Goal: Information Seeking & Learning: Learn about a topic

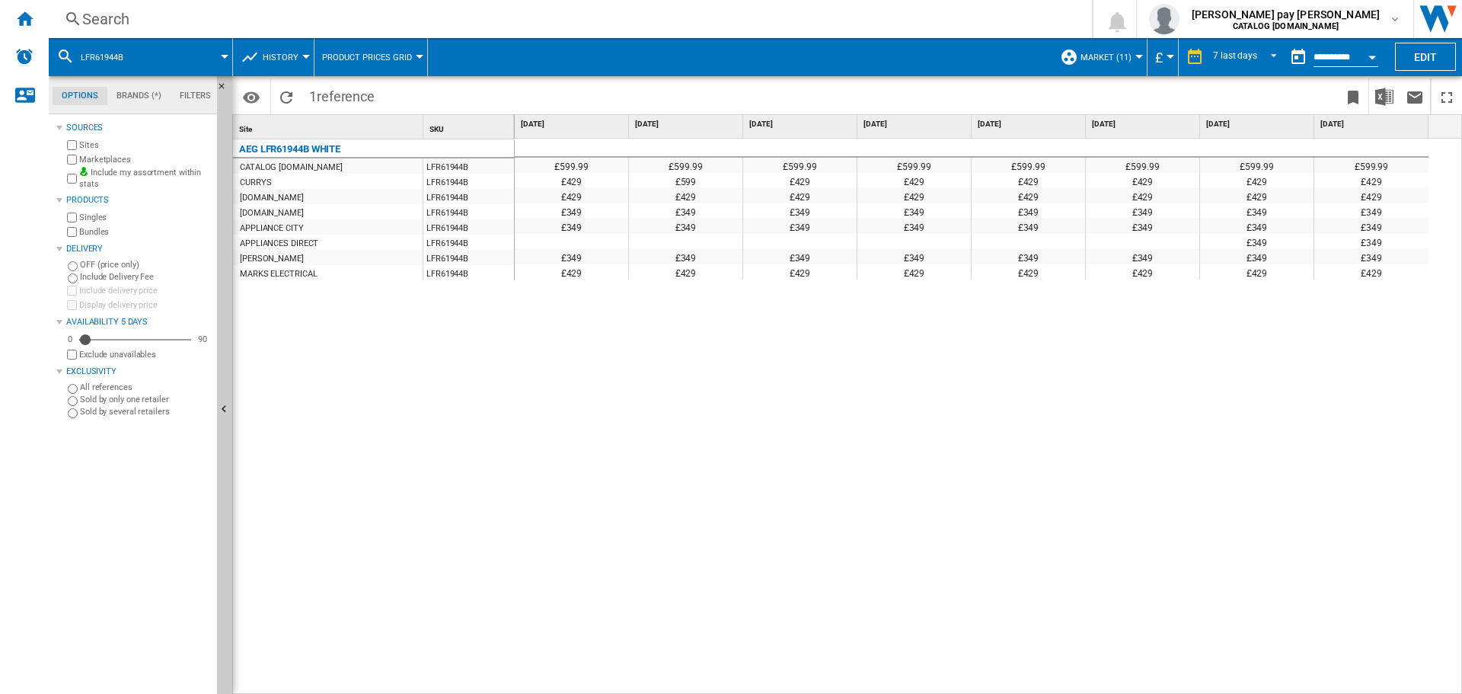
click at [171, 14] on div "Search" at bounding box center [567, 18] width 970 height 21
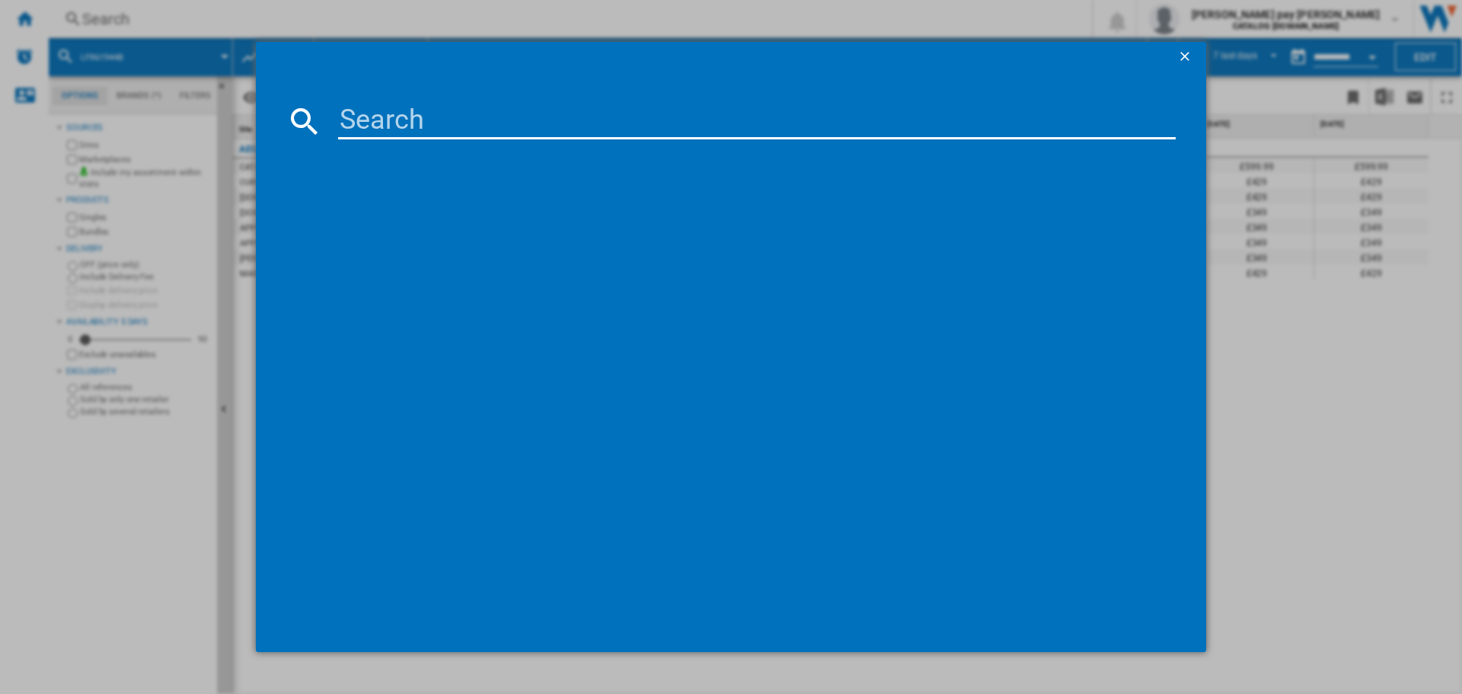
click at [431, 129] on input at bounding box center [756, 121] width 837 height 37
type input "LFR61144B"
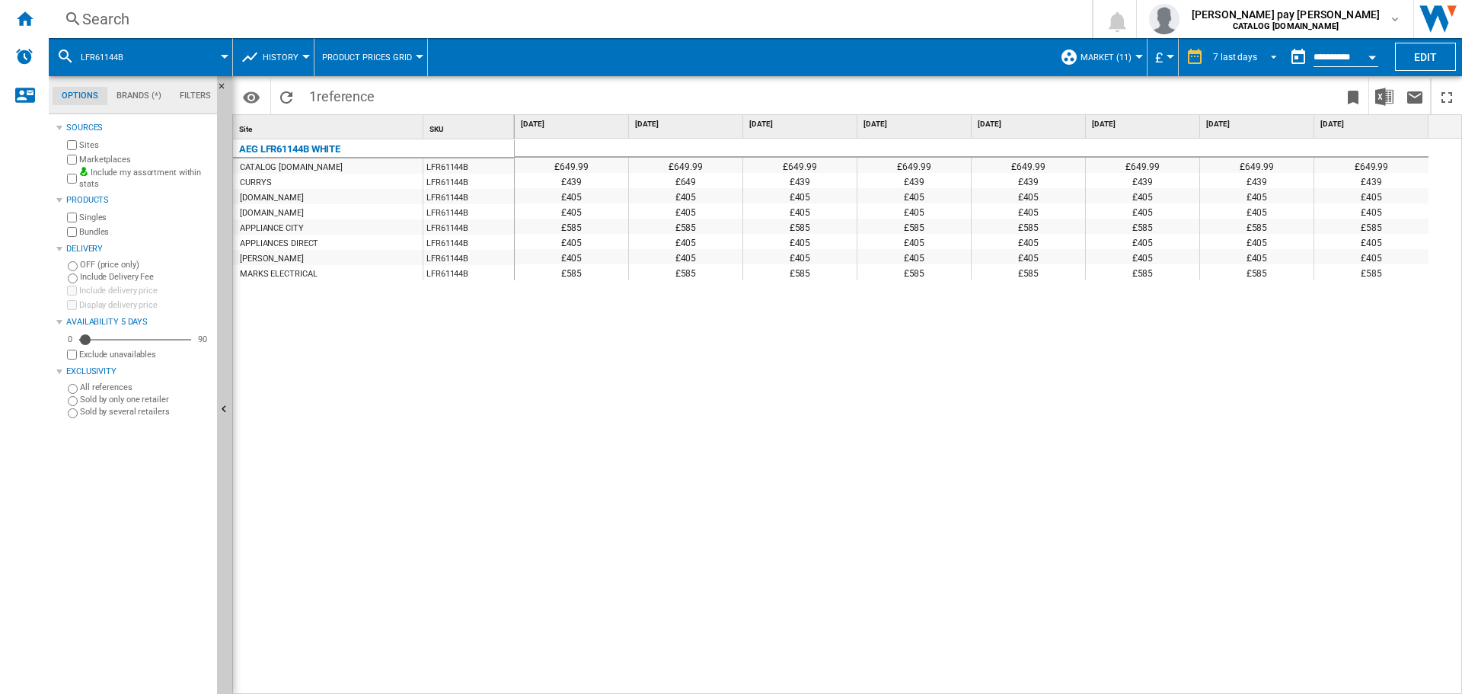
click at [1263, 56] on span "REPORTS.WIZARD.STEPS.REPORT.STEPS.REPORT_OPTIONS.PERIOD: 7 last days" at bounding box center [1269, 56] width 18 height 14
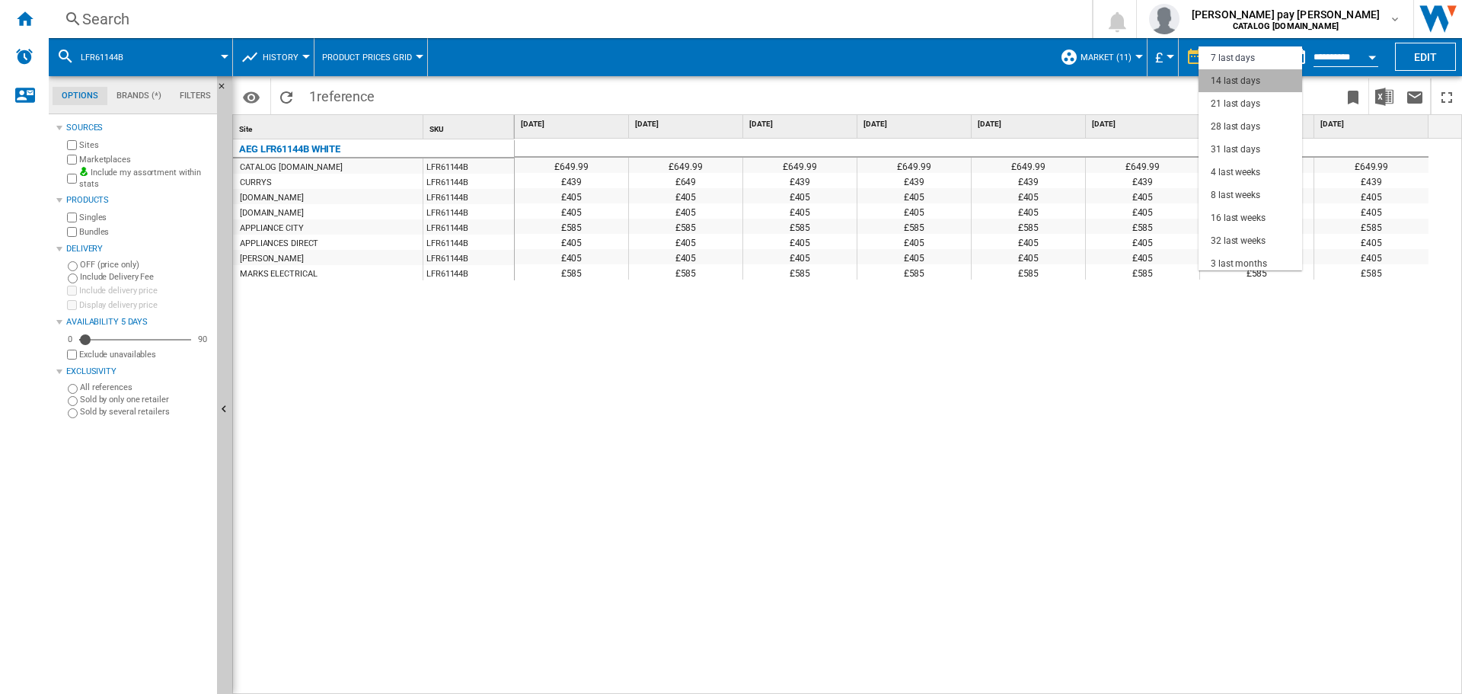
click at [1263, 84] on md-option "14 last days" at bounding box center [1250, 80] width 104 height 23
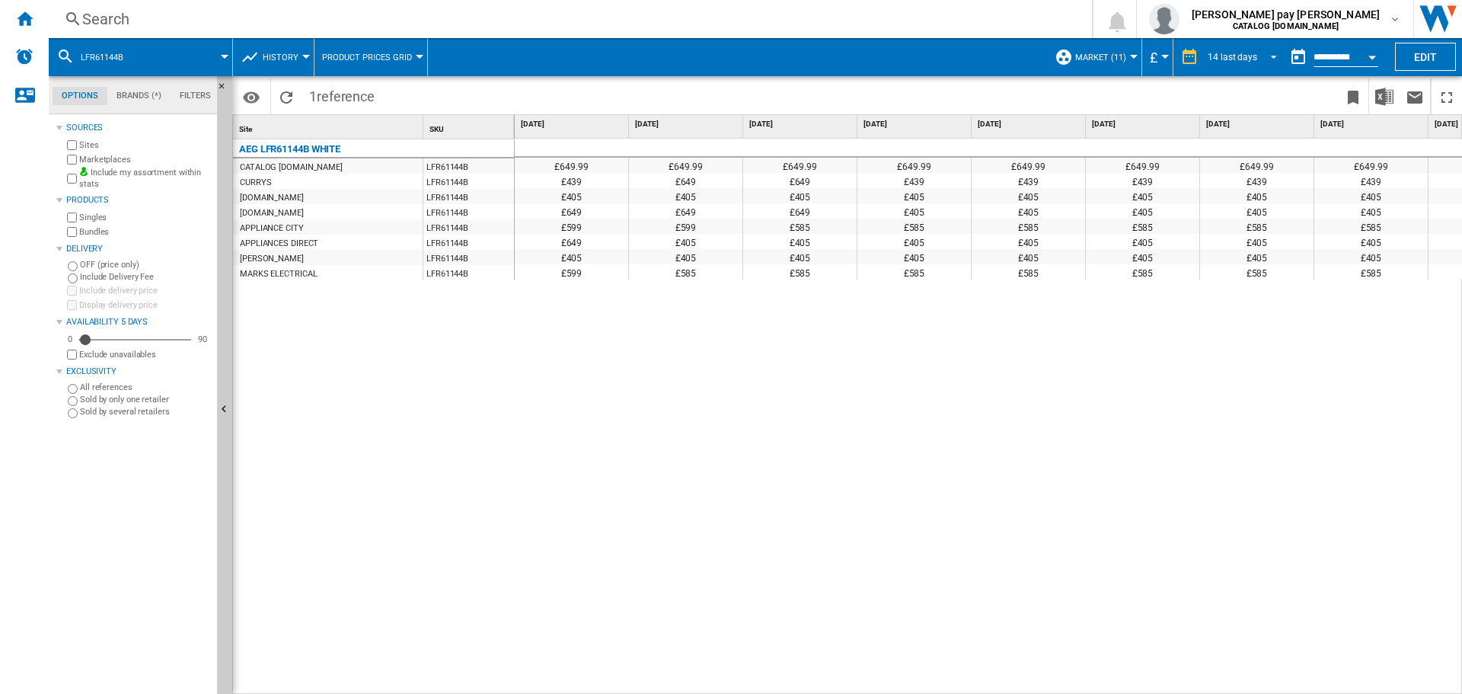
click at [1252, 52] on div "14 last days" at bounding box center [1231, 57] width 49 height 11
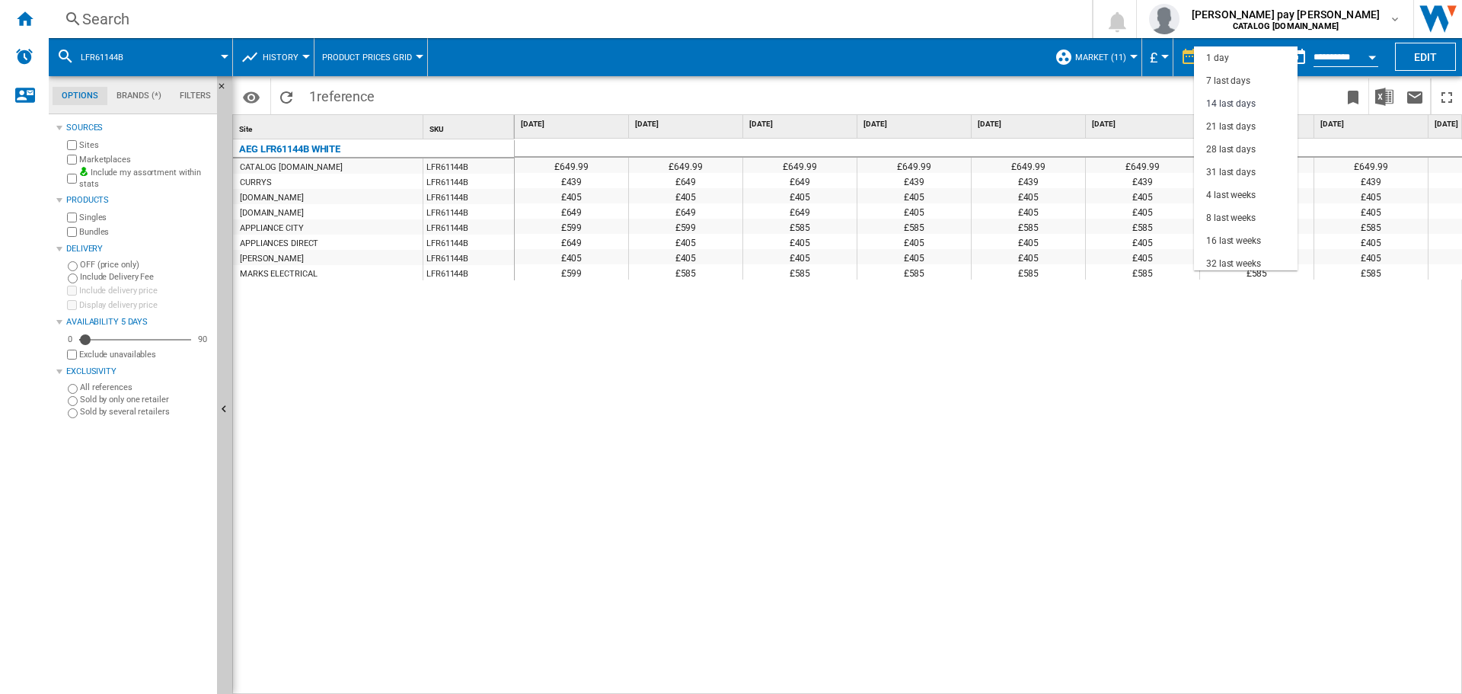
scroll to position [46, 0]
click at [1248, 84] on div "21 last days" at bounding box center [1230, 81] width 49 height 13
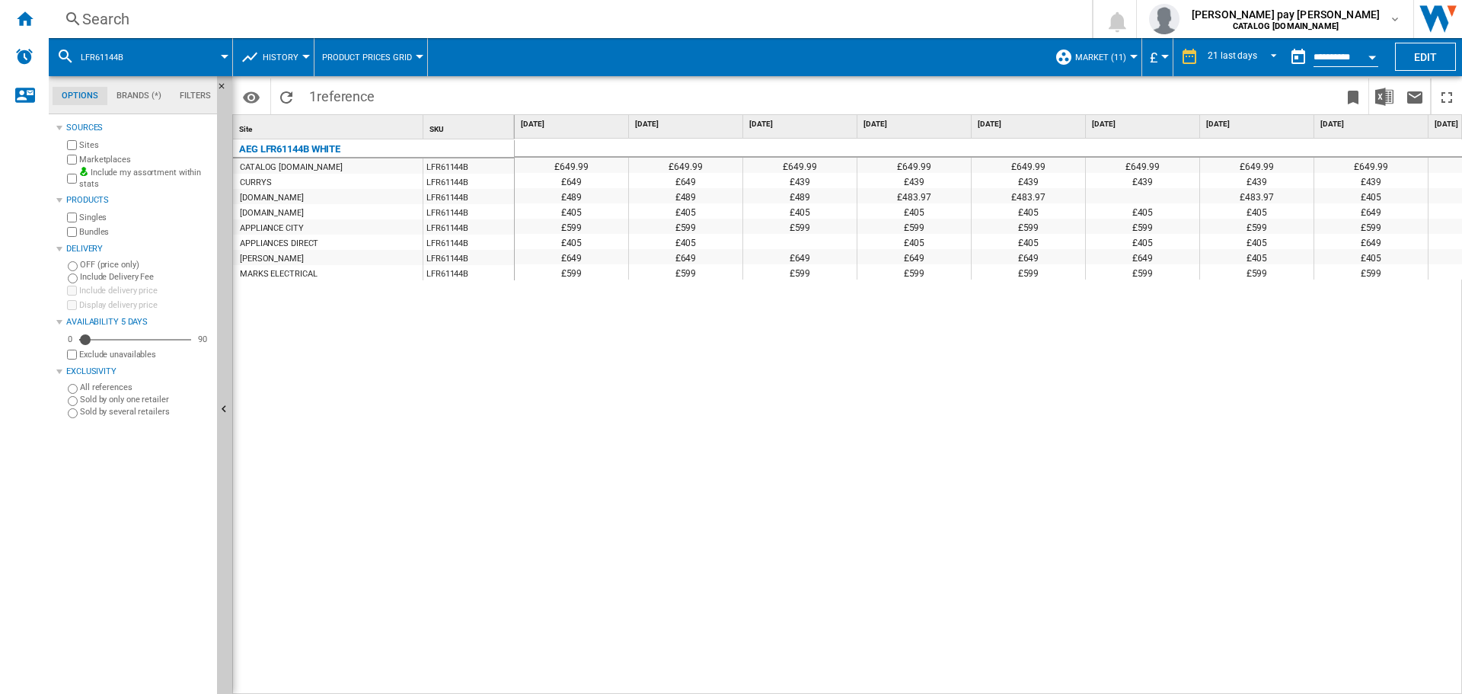
click at [125, 18] on div "Search" at bounding box center [567, 18] width 970 height 21
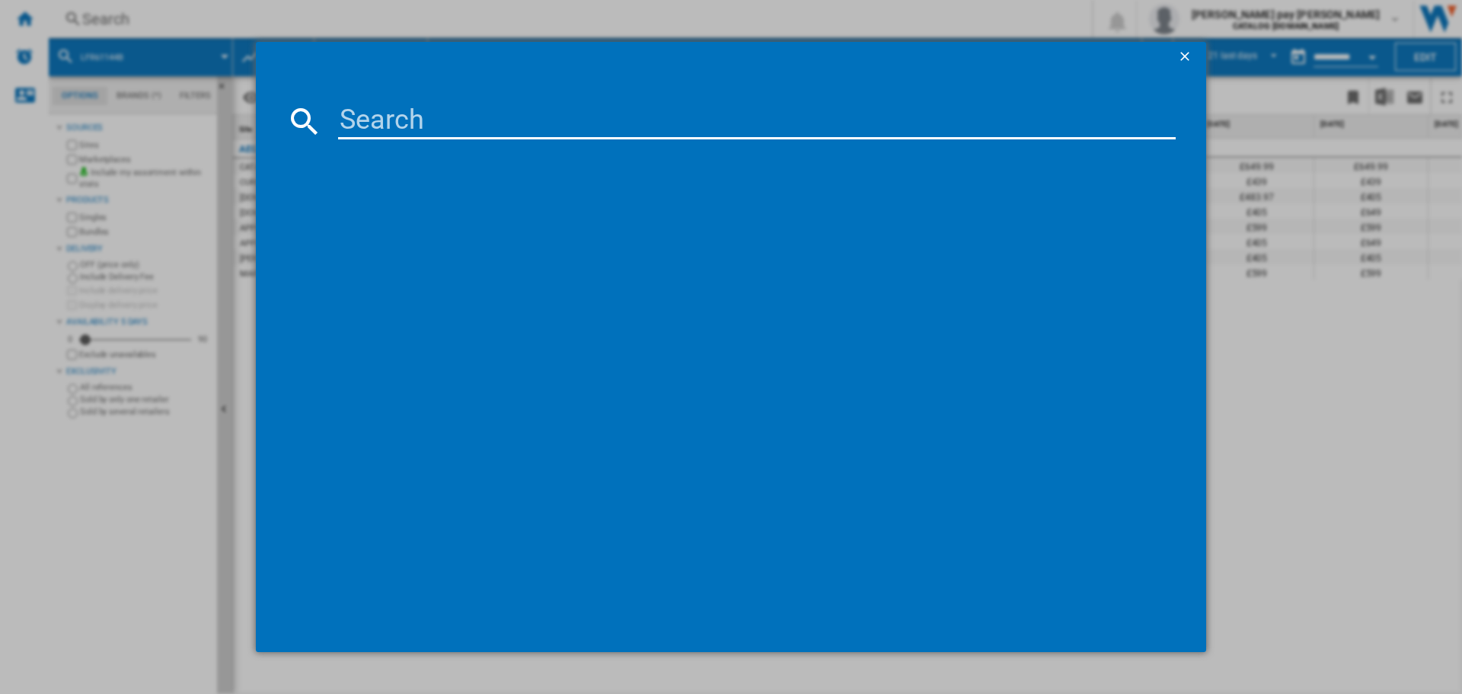
click at [421, 120] on input at bounding box center [756, 121] width 837 height 37
type input "BSX23101XM"
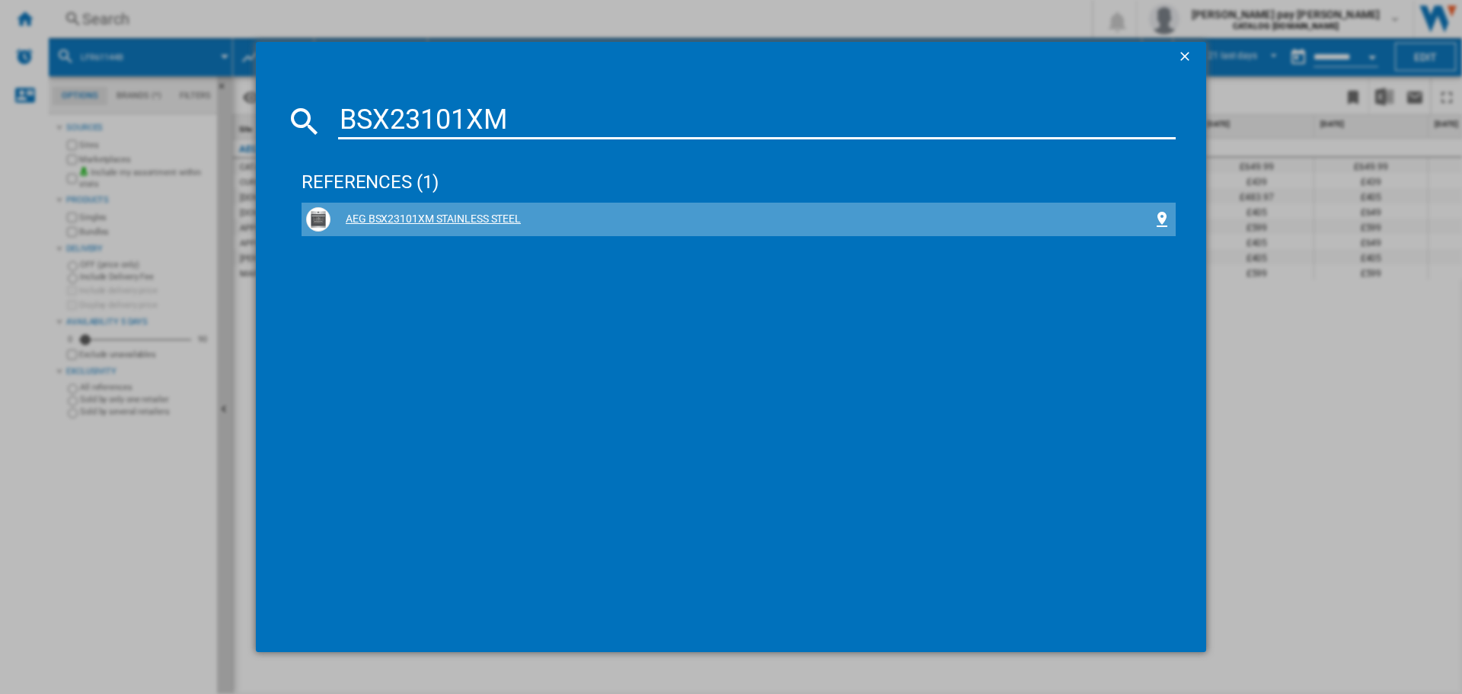
click at [494, 215] on div "AEG BSX23101XM STAINLESS STEEL" at bounding box center [741, 219] width 822 height 15
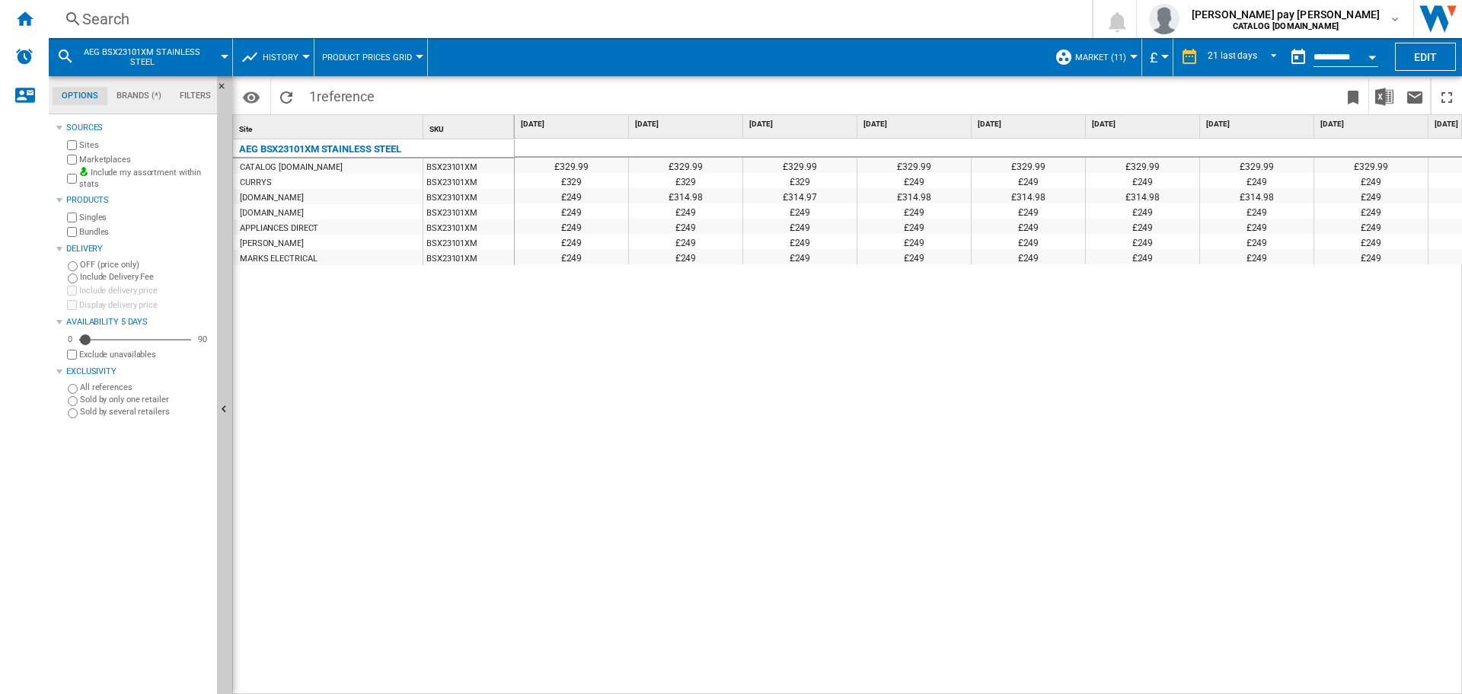
click at [1394, 413] on div "£329.99 £329.99 £329.99 £329.99 £329.99 £329.99 £329.99 £329.99 £329.99 £329.99…" at bounding box center [989, 417] width 948 height 556
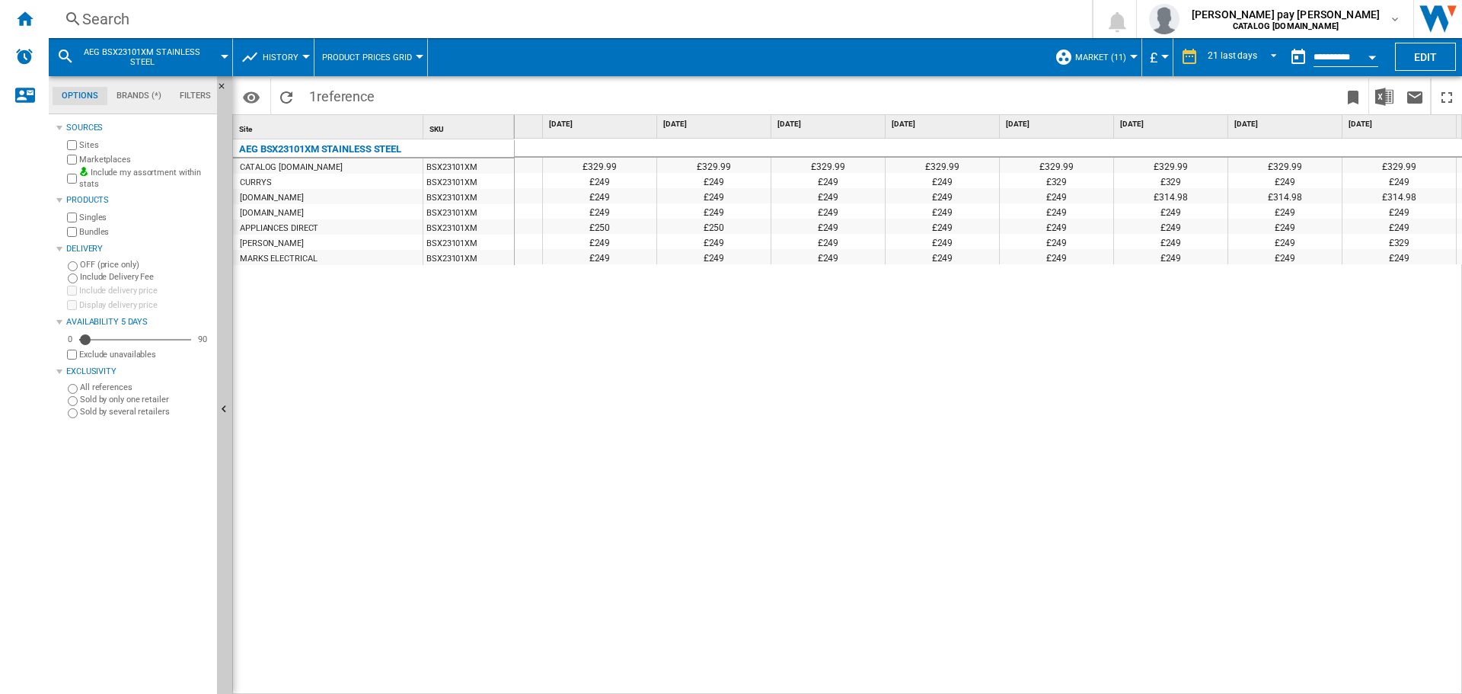
scroll to position [0, 1066]
